Goal: Task Accomplishment & Management: Use online tool/utility

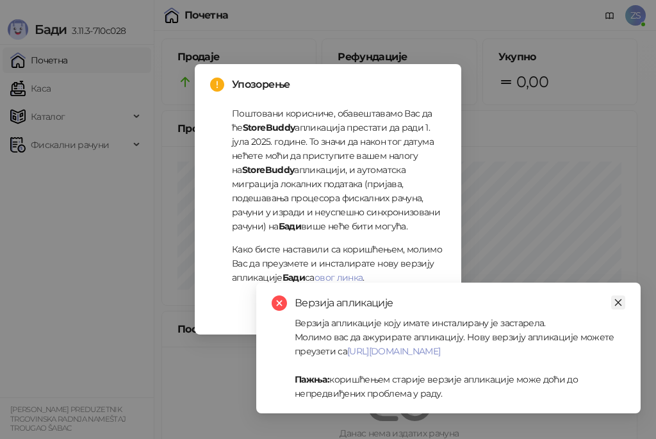
click at [621, 305] on icon "close" at bounding box center [618, 302] width 7 height 7
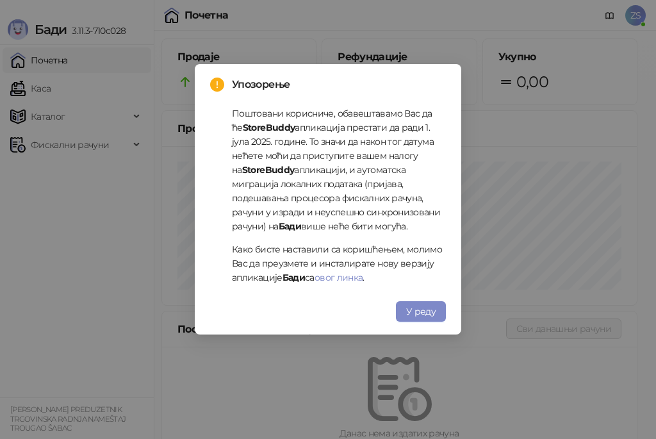
click at [335, 25] on div "Упозорење Поштовани корисниче, обавештавамо Вас да ће StoreBuddy апликација пре…" at bounding box center [328, 219] width 656 height 439
drag, startPoint x: 121, startPoint y: 241, endPoint x: 379, endPoint y: 238, distance: 257.7
click at [122, 241] on div "Упозорење Поштовани корисниче, обавештавамо Вас да ће StoreBuddy апликација пре…" at bounding box center [328, 219] width 656 height 439
click at [433, 315] on span "У реду" at bounding box center [420, 312] width 29 height 12
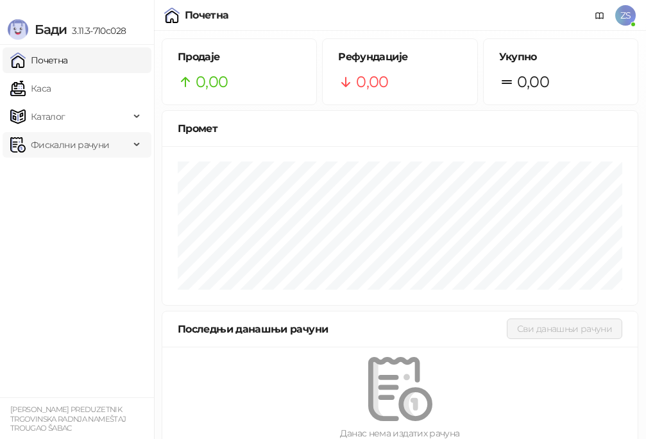
click at [76, 150] on span "Фискални рачуни" at bounding box center [70, 145] width 78 height 26
click at [101, 174] on link "Издати рачуни" at bounding box center [58, 173] width 86 height 26
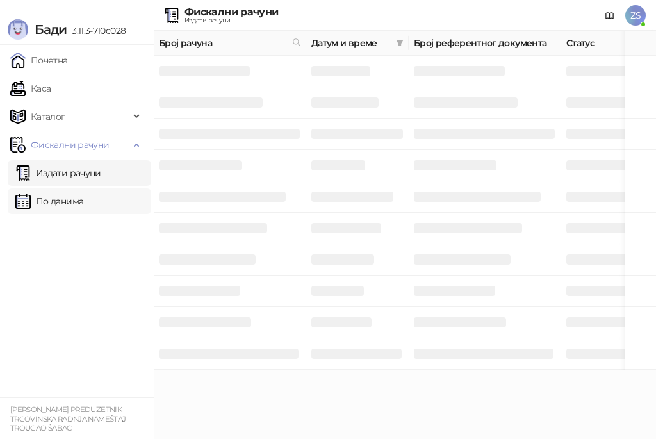
click at [83, 195] on link "По данима" at bounding box center [49, 201] width 68 height 26
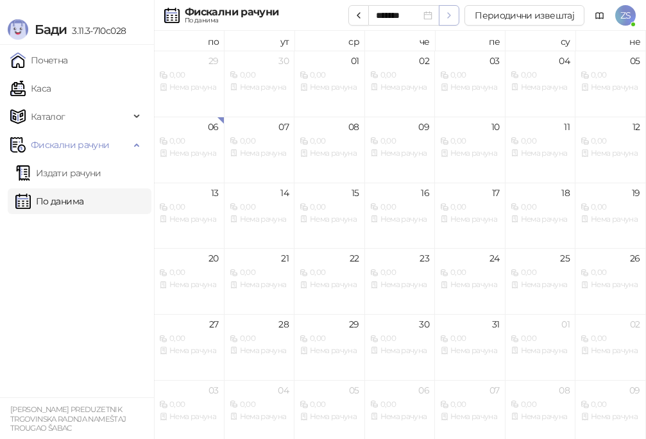
click at [450, 15] on icon "button" at bounding box center [448, 15] width 3 height 5
click at [358, 17] on icon "button" at bounding box center [358, 15] width 10 height 10
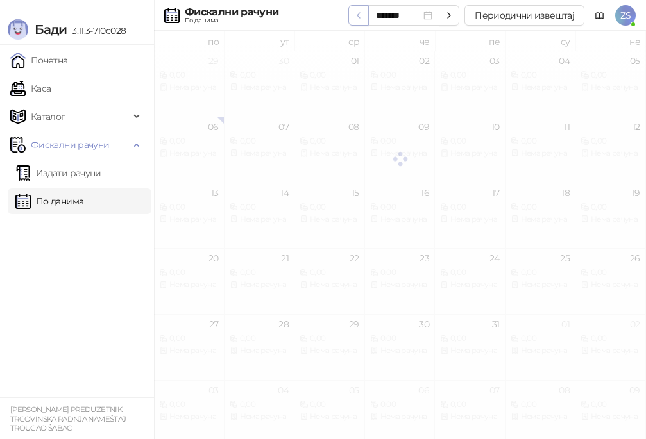
click at [358, 17] on icon "button" at bounding box center [358, 15] width 10 height 10
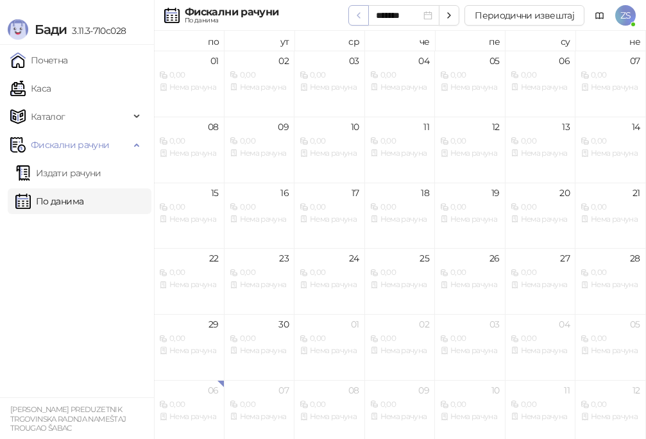
click at [358, 17] on icon "button" at bounding box center [358, 15] width 10 height 10
click at [492, 10] on button "Периодични извештај" at bounding box center [524, 15] width 120 height 21
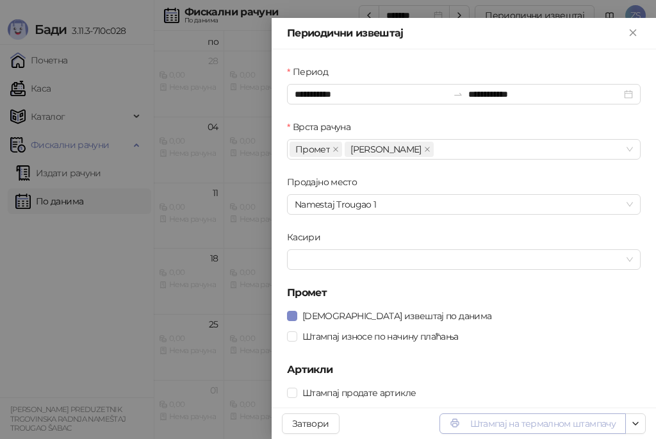
click at [509, 424] on button "Штампај на термалном штампачу" at bounding box center [533, 424] width 187 height 21
click at [635, 33] on icon "Close" at bounding box center [634, 33] width 12 height 12
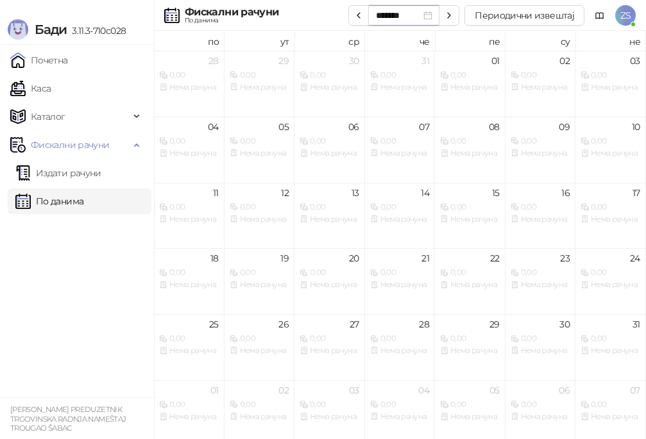
click at [411, 21] on input "*******" at bounding box center [398, 15] width 45 height 14
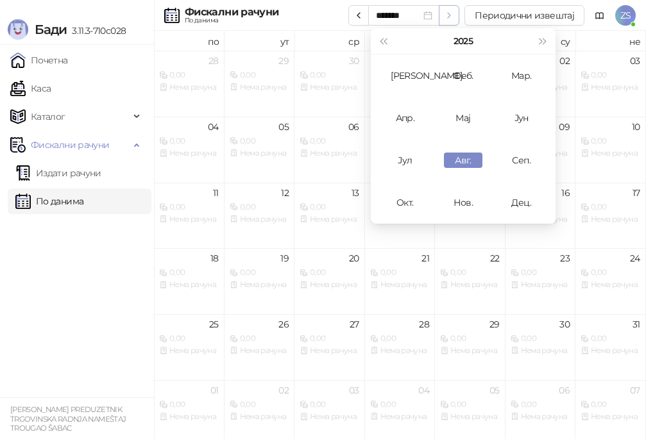
click at [450, 17] on icon "button" at bounding box center [449, 15] width 10 height 10
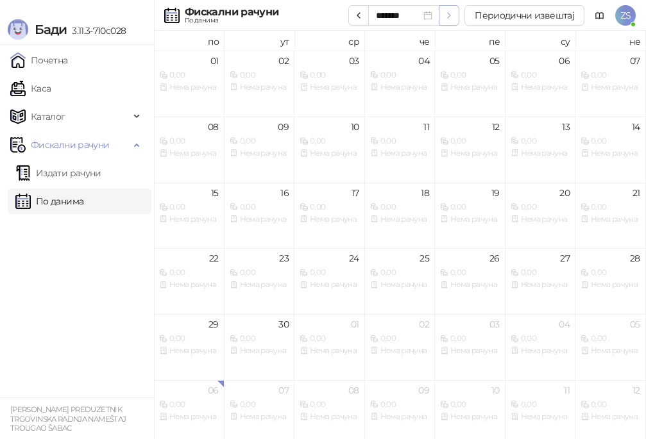
type input "*******"
click at [491, 16] on button "Периодични извештај" at bounding box center [524, 15] width 120 height 21
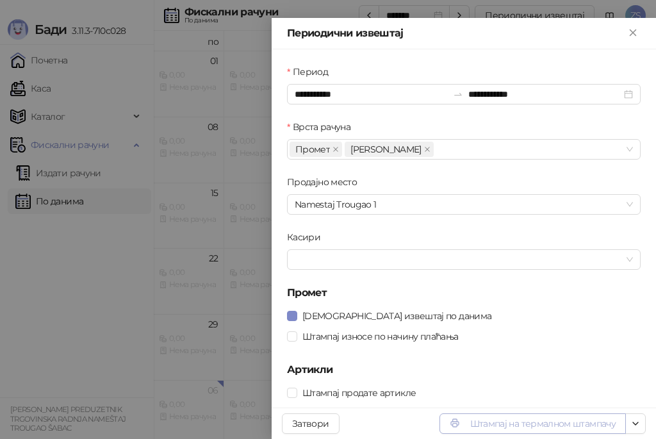
click at [487, 427] on button "Штампај на термалном штампачу" at bounding box center [533, 424] width 187 height 21
click at [635, 27] on icon "Close" at bounding box center [634, 33] width 12 height 12
